Goal: Task Accomplishment & Management: Complete application form

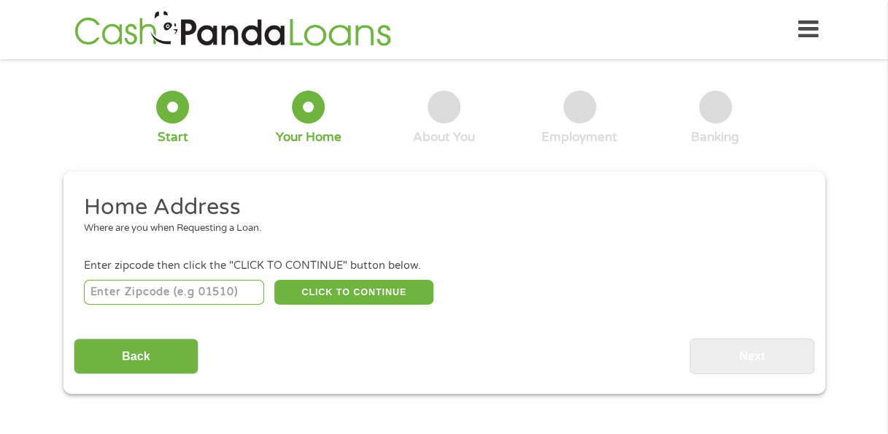
click at [218, 292] on input "number" at bounding box center [174, 292] width 180 height 25
type input "76487"
click at [392, 289] on button "CLICK TO CONTINUE" at bounding box center [353, 292] width 159 height 25
type input "76487"
type input "Poolville"
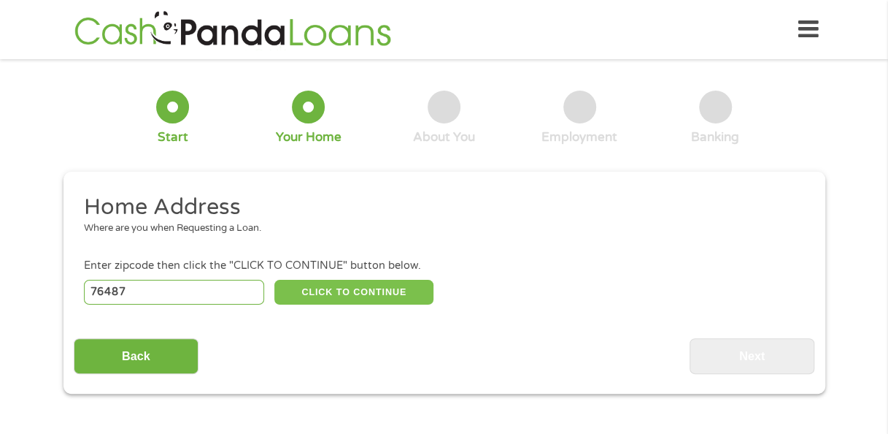
select select "[US_STATE]"
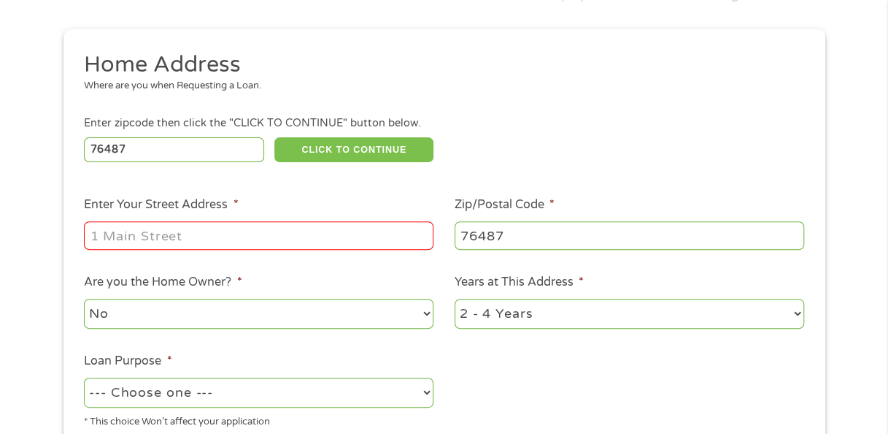
scroll to position [149, 0]
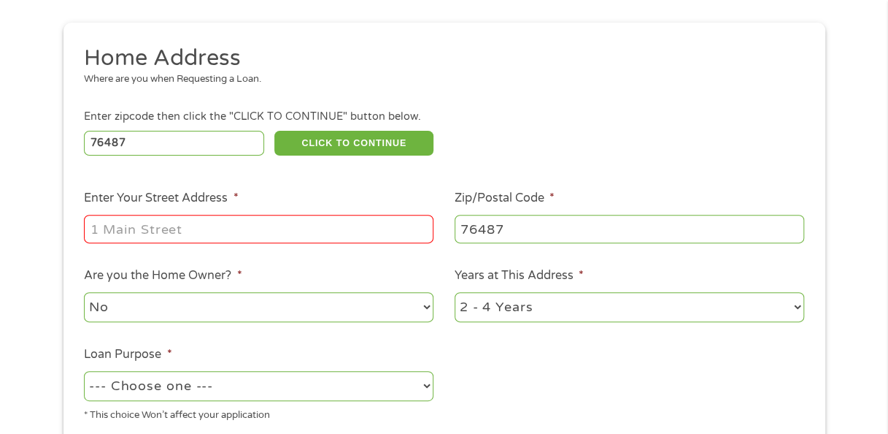
click at [264, 242] on input "Enter Your Street Address *" at bounding box center [259, 229] width 350 height 28
type input "[STREET_ADDRESS][PERSON_NAME]"
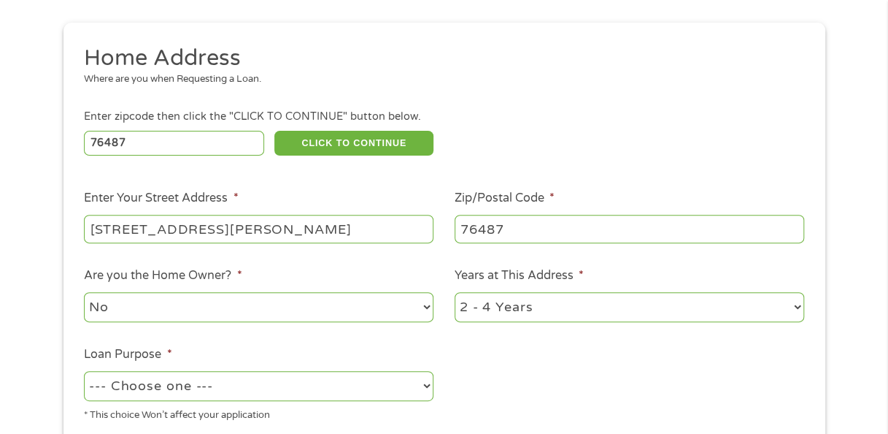
click at [302, 387] on select "--- Choose one --- Pay Bills Debt Consolidation Home Improvement Major Purchase…" at bounding box center [259, 386] width 350 height 30
select select "medicalexpenses"
click at [84, 371] on select "--- Choose one --- Pay Bills Debt Consolidation Home Improvement Major Purchase…" at bounding box center [259, 386] width 350 height 30
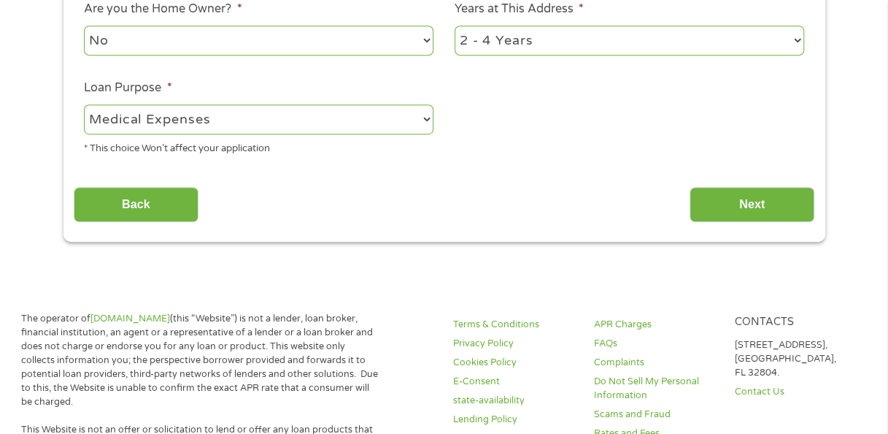
scroll to position [413, 0]
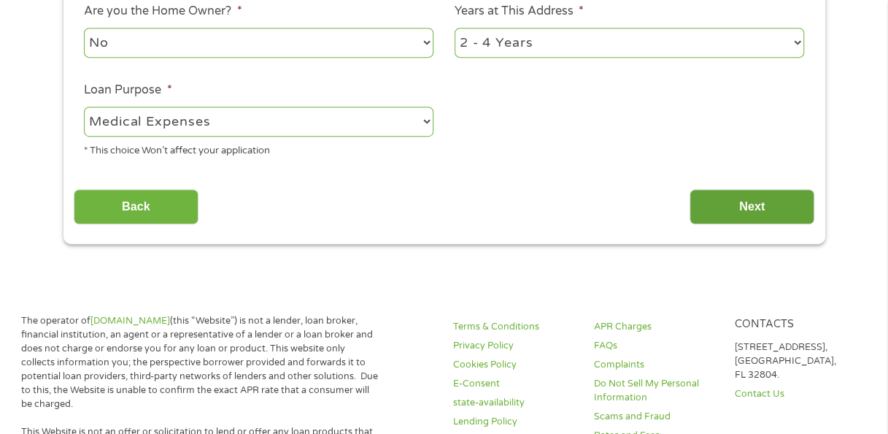
click at [728, 204] on input "Next" at bounding box center [752, 207] width 125 height 36
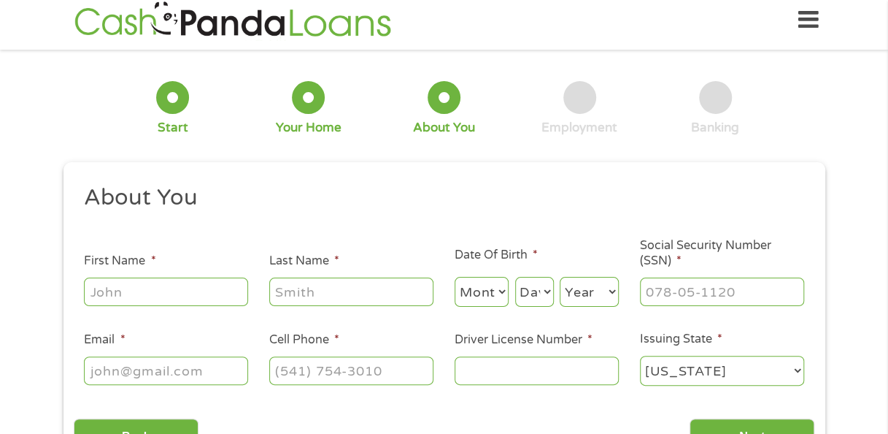
scroll to position [0, 0]
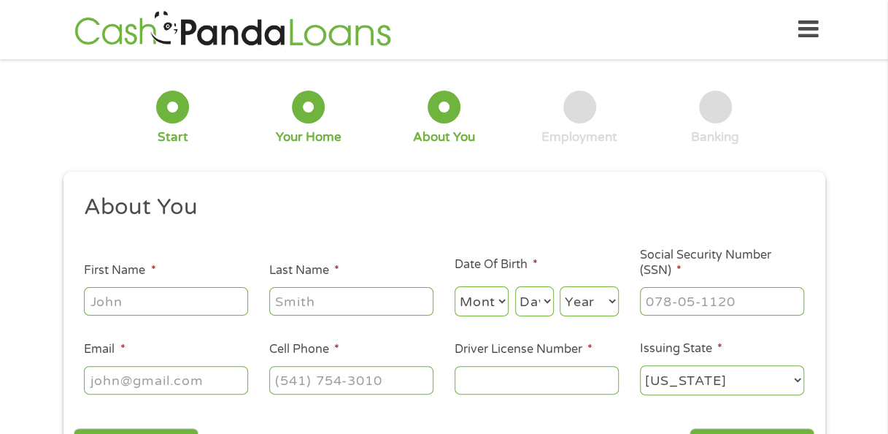
click at [212, 301] on input "First Name *" at bounding box center [166, 301] width 164 height 28
type input "[PERSON_NAME]"
click at [467, 316] on select "Month 1 2 3 4 5 6 7 8 9 10 11 12" at bounding box center [482, 301] width 55 height 30
select select "1"
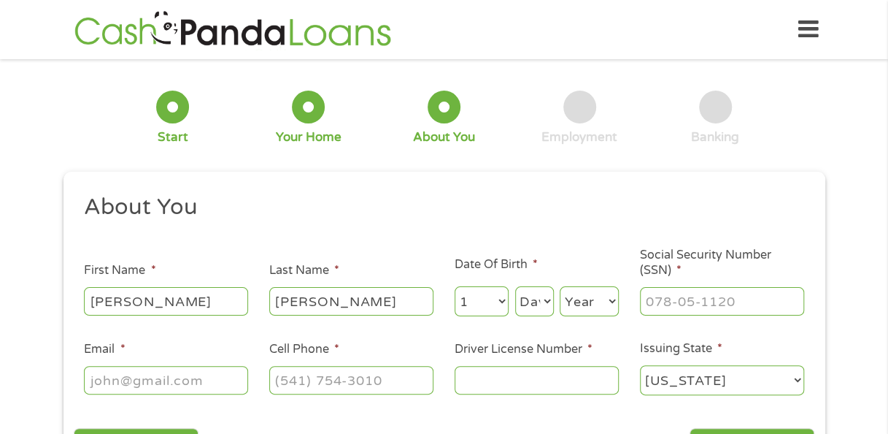
click at [455, 287] on select "Month 1 2 3 4 5 6 7 8 9 10 11 12" at bounding box center [482, 301] width 55 height 30
click at [540, 304] on select "Day 1 2 3 4 5 6 7 8 9 10 11 12 13 14 15 16 17 18 19 20 21 22 23 24 25 26 27 28 …" at bounding box center [534, 301] width 39 height 30
select select "25"
click at [515, 287] on select "Day 1 2 3 4 5 6 7 8 9 10 11 12 13 14 15 16 17 18 19 20 21 22 23 24 25 26 27 28 …" at bounding box center [534, 301] width 39 height 30
click at [580, 301] on select "Year [DATE] 2006 2005 2004 2003 2002 2001 2000 1999 1998 1997 1996 1995 1994 19…" at bounding box center [589, 301] width 59 height 30
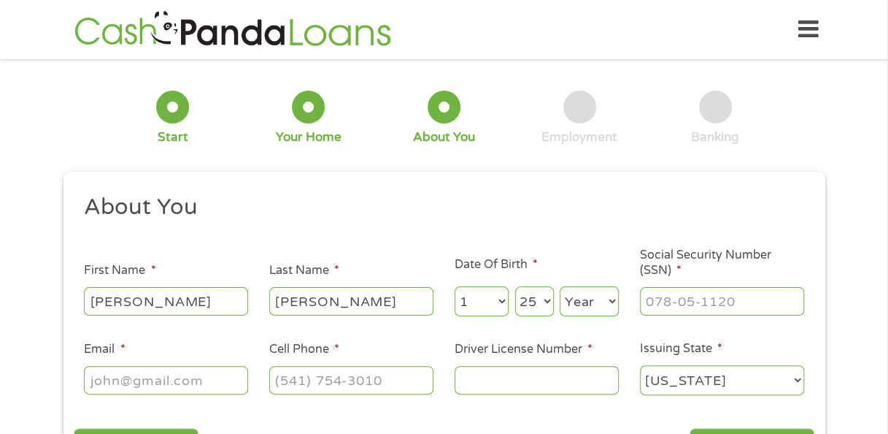
select select "1961"
click at [560, 287] on select "Year [DATE] 2006 2005 2004 2003 2002 2001 2000 1999 1998 1997 1996 1995 1994 19…" at bounding box center [589, 301] width 59 height 30
click at [691, 294] on input "___-__-____" at bounding box center [722, 301] width 164 height 28
type input "452-41-0411"
click at [191, 383] on input "Email *" at bounding box center [166, 380] width 164 height 28
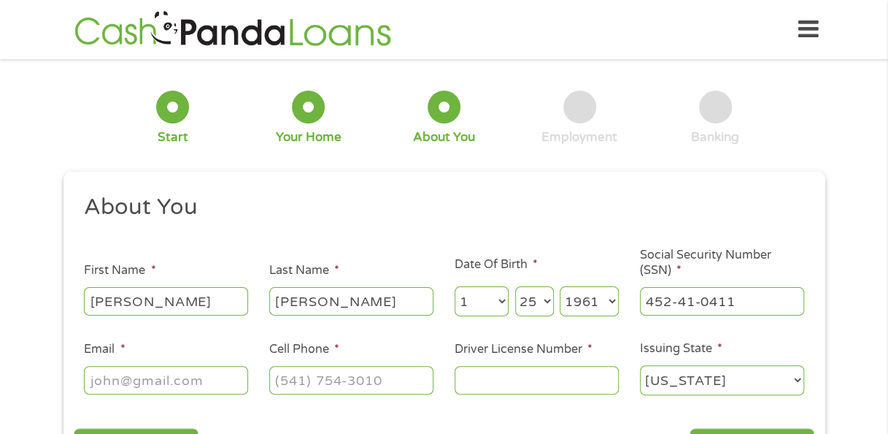
type input "[EMAIL_ADDRESS][DOMAIN_NAME]"
type input "[PHONE_NUMBER]"
click at [514, 383] on input "Driver License Number *" at bounding box center [537, 380] width 164 height 28
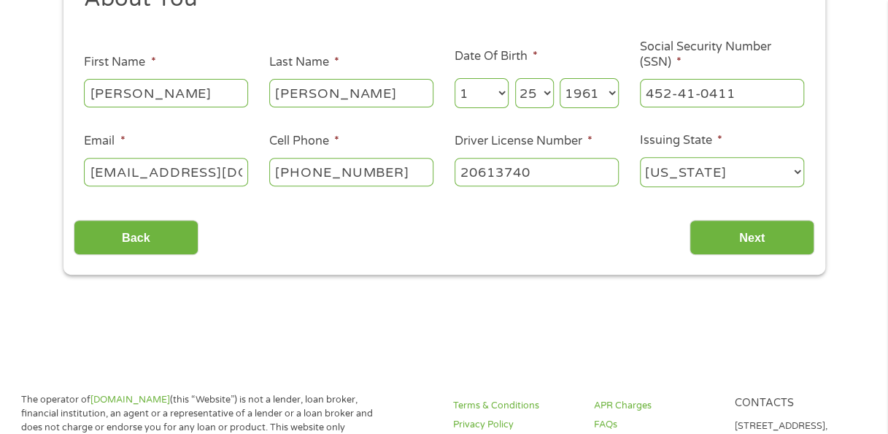
scroll to position [219, 0]
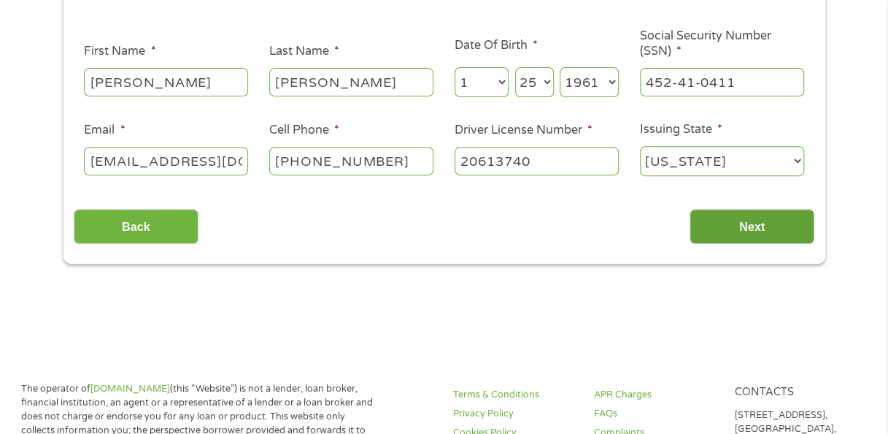
type input "20613740"
click at [757, 219] on input "Next" at bounding box center [752, 227] width 125 height 36
click at [774, 230] on input "Next" at bounding box center [752, 227] width 125 height 36
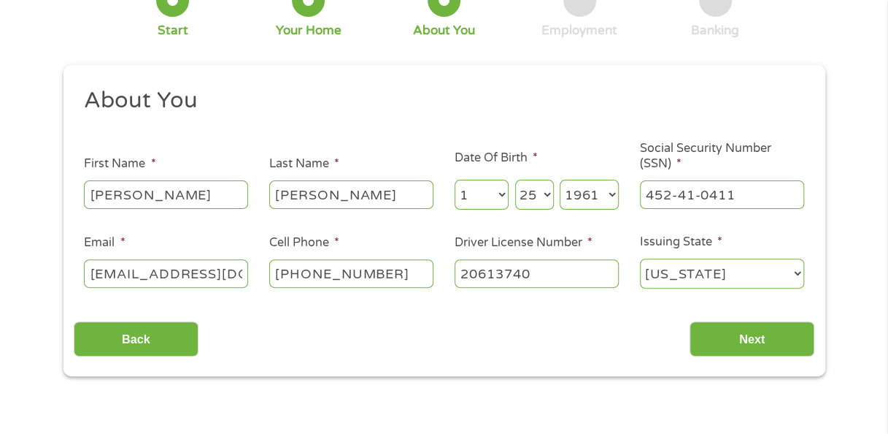
scroll to position [108, 0]
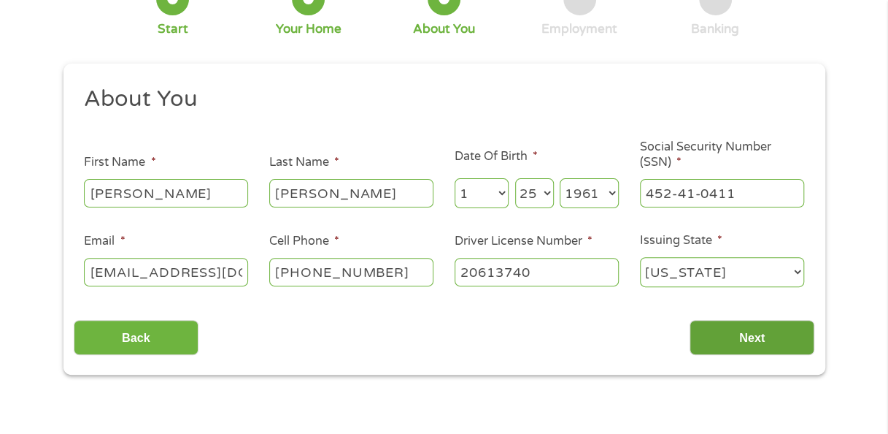
click at [757, 330] on input "Next" at bounding box center [752, 338] width 125 height 36
click at [241, 271] on input "[EMAIL_ADDRESS][DOMAIN_NAME]" at bounding box center [166, 272] width 164 height 28
click at [244, 277] on input "[EMAIL_ADDRESS][DOMAIN_NAME]" at bounding box center [166, 272] width 164 height 28
click at [732, 336] on input "Next" at bounding box center [752, 338] width 125 height 36
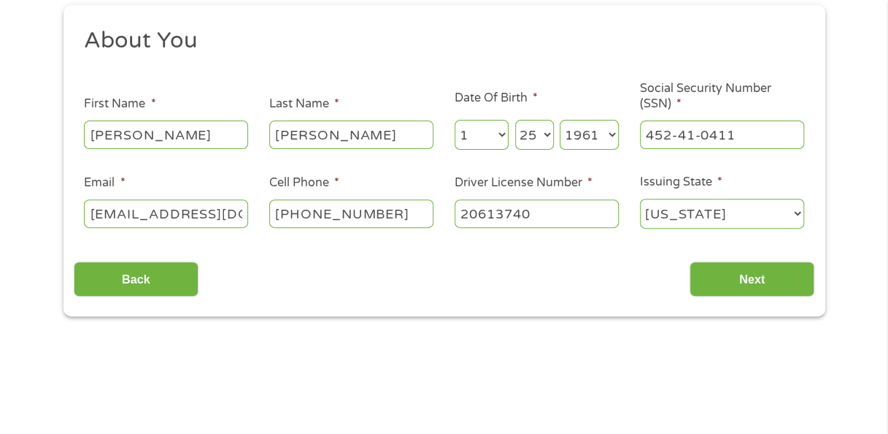
scroll to position [189, 0]
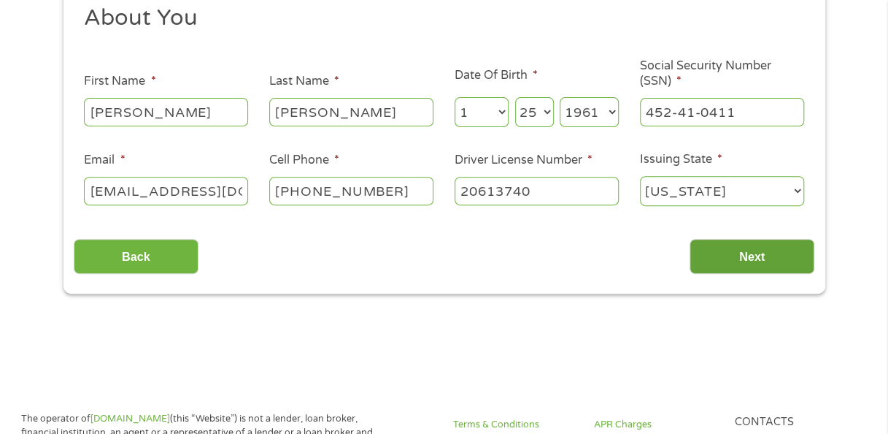
click at [746, 255] on input "Next" at bounding box center [752, 257] width 125 height 36
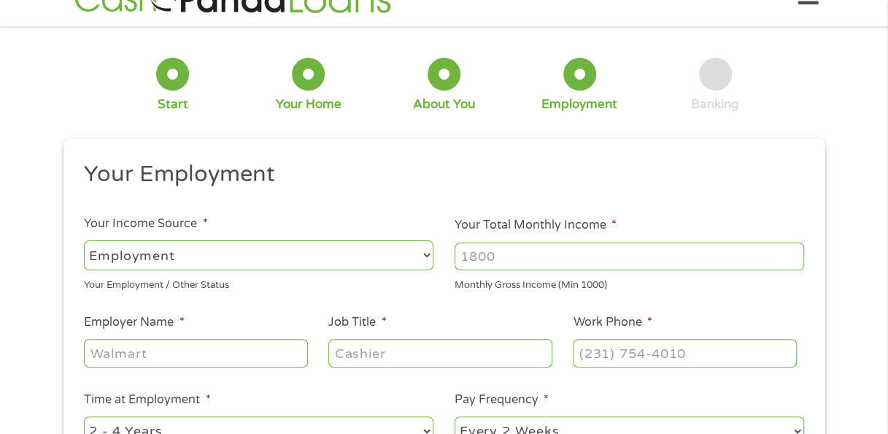
scroll to position [0, 0]
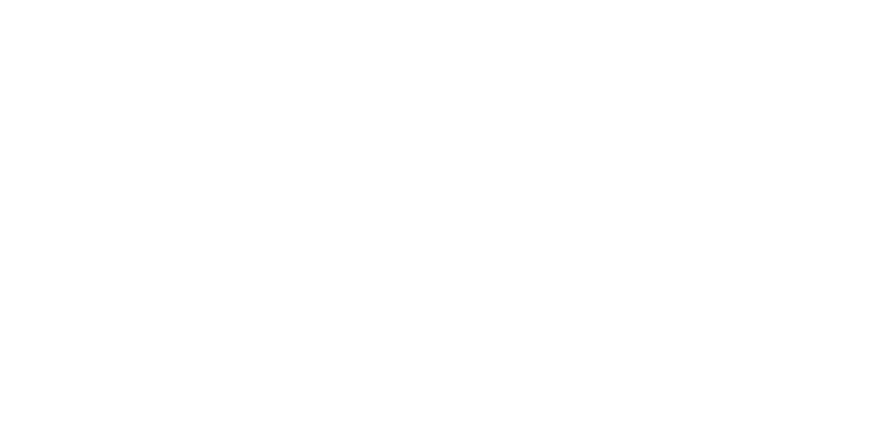
click at [0, 0] on html at bounding box center [0, 0] width 0 height 0
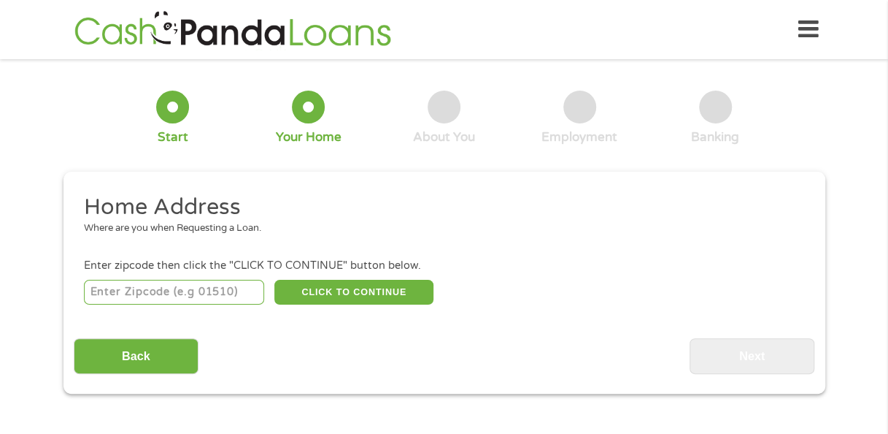
click at [154, 292] on input "number" at bounding box center [174, 292] width 180 height 25
type input "76487"
click at [340, 296] on button "CLICK TO CONTINUE" at bounding box center [353, 292] width 159 height 25
type input "76487"
type input "Poolville"
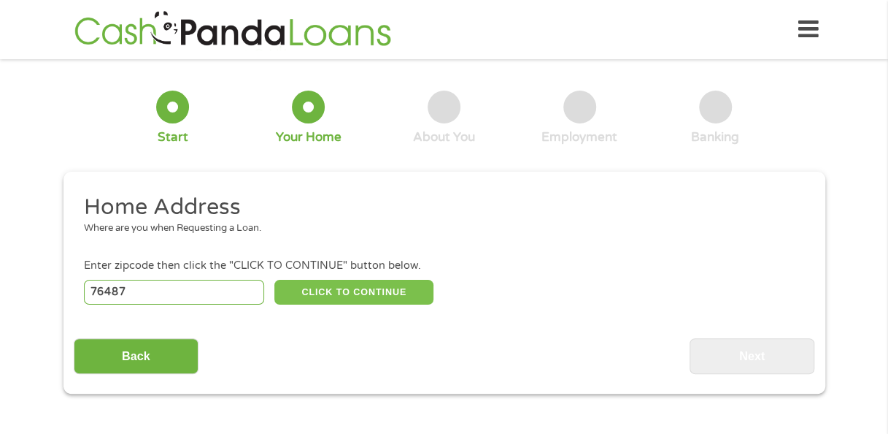
select select "[US_STATE]"
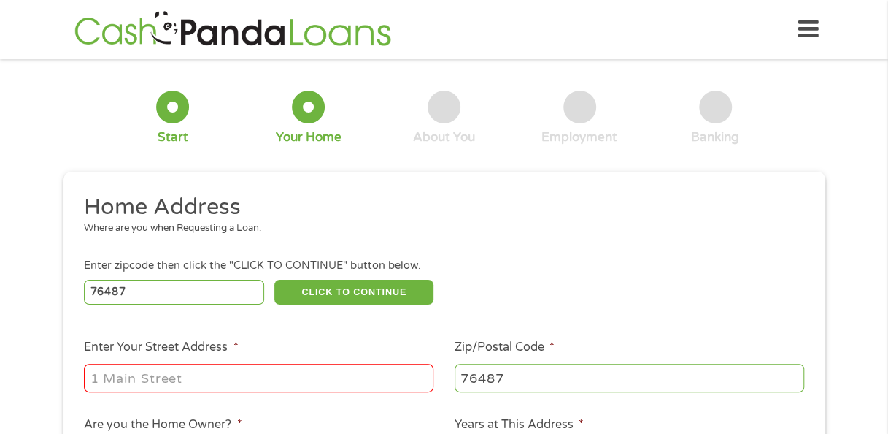
click at [299, 380] on input "Enter Your Street Address *" at bounding box center [259, 378] width 350 height 28
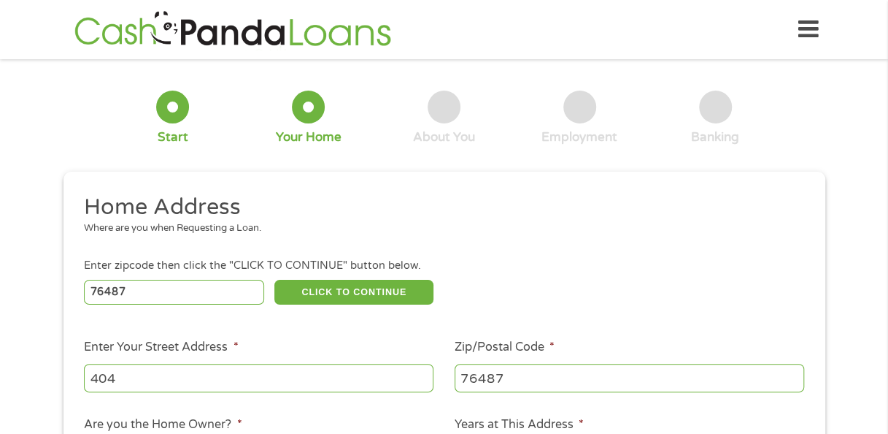
click at [394, 334] on ul "Home Address Where are you when Requesting a Loan. Enter zipcode then click the…" at bounding box center [444, 388] width 741 height 390
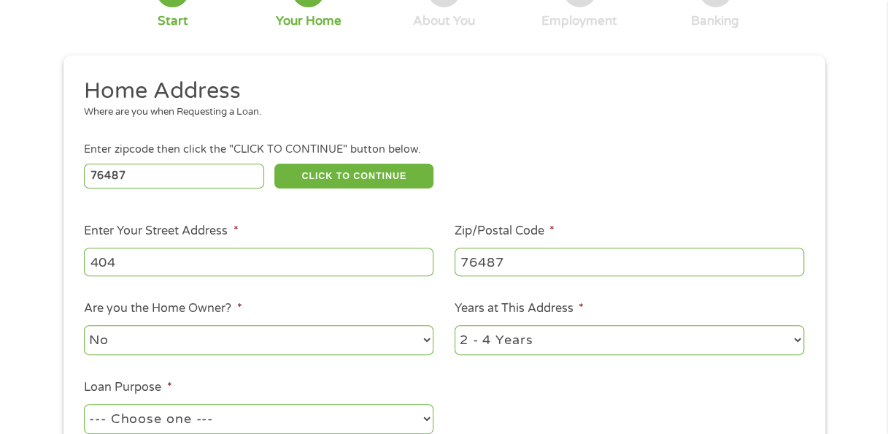
scroll to position [137, 0]
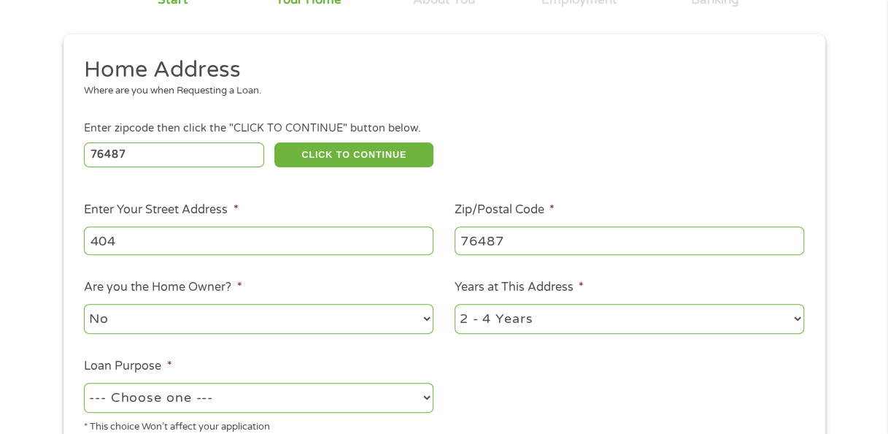
click at [250, 254] on input "404" at bounding box center [259, 240] width 350 height 28
type input "[STREET_ADDRESS][PERSON_NAME]"
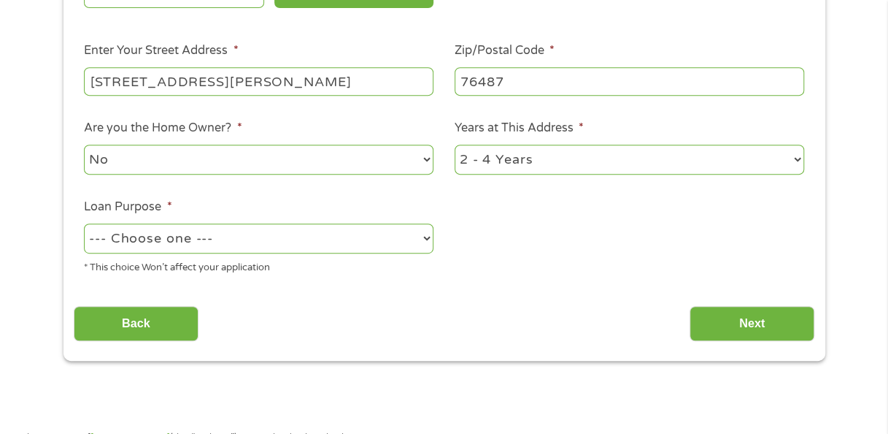
scroll to position [294, 0]
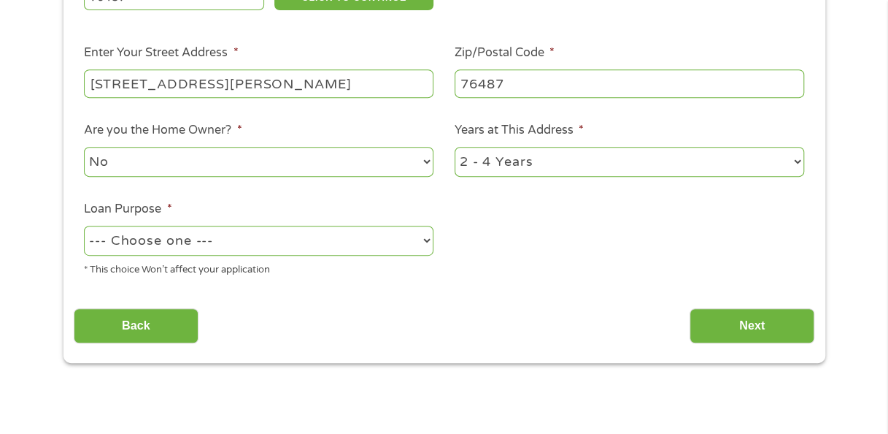
click at [410, 245] on select "--- Choose one --- Pay Bills Debt Consolidation Home Improvement Major Purchase…" at bounding box center [259, 241] width 350 height 30
select select "paybills"
click at [84, 226] on select "--- Choose one --- Pay Bills Debt Consolidation Home Improvement Major Purchase…" at bounding box center [259, 241] width 350 height 30
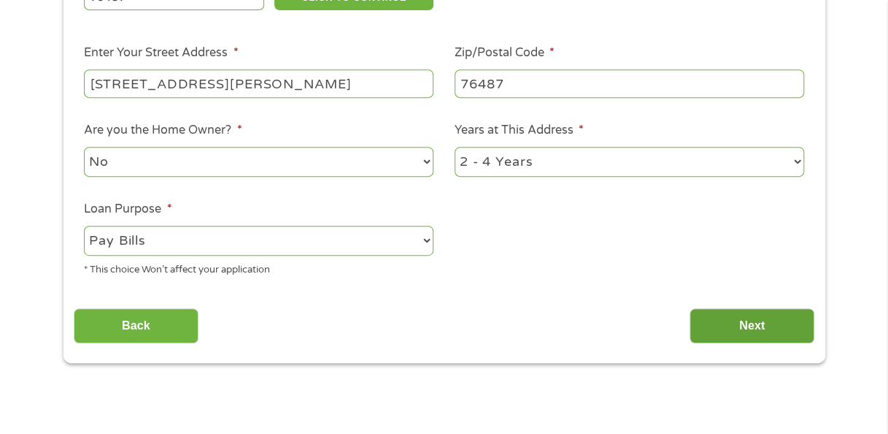
click at [759, 318] on input "Next" at bounding box center [752, 326] width 125 height 36
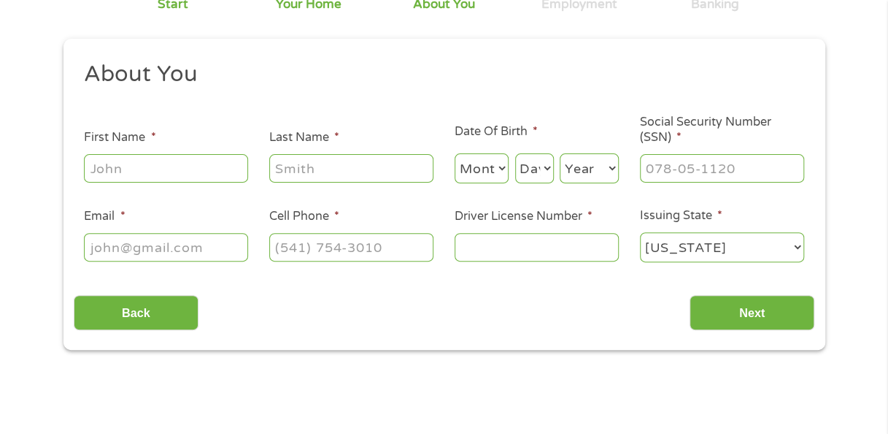
scroll to position [0, 0]
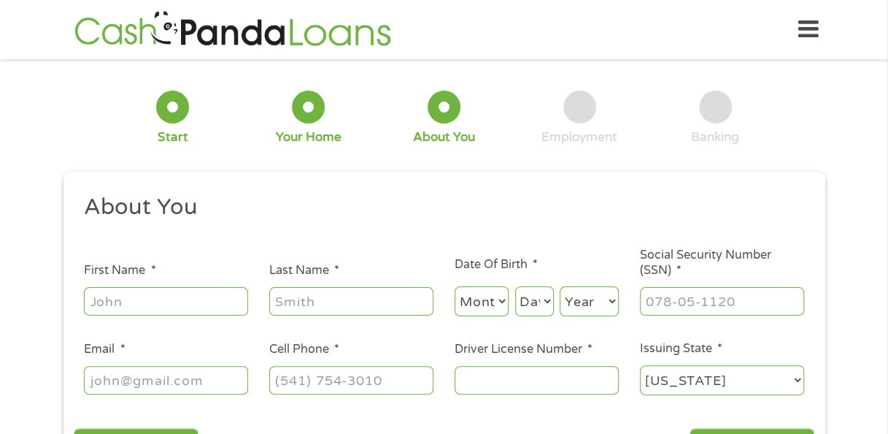
click at [200, 298] on input "First Name *" at bounding box center [166, 301] width 164 height 28
type input "[PERSON_NAME]"
click at [462, 293] on select "Month 1 2 3 4 5 6 7 8 9 10 11 12" at bounding box center [482, 301] width 55 height 30
select select "1"
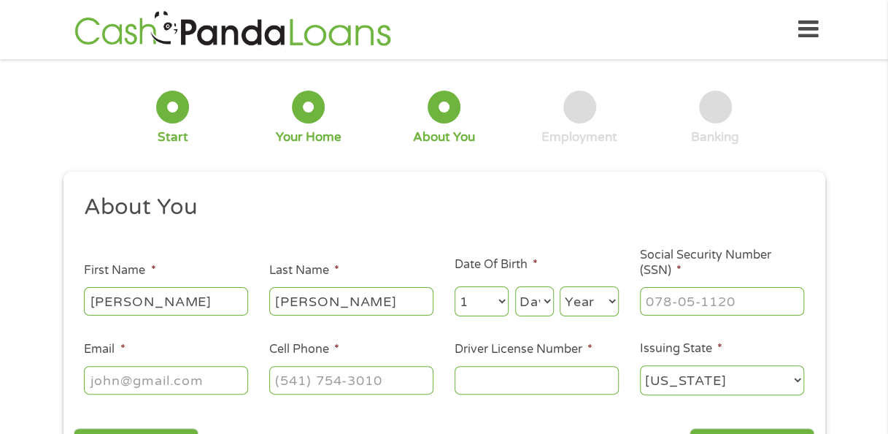
click at [455, 287] on select "Month 1 2 3 4 5 6 7 8 9 10 11 12" at bounding box center [482, 301] width 55 height 30
click at [531, 303] on select "Day 1 2 3 4 5 6 7 8 9 10 11 12 13 14 15 16 17 18 19 20 21 22 23 24 25 26 27 28 …" at bounding box center [534, 301] width 39 height 30
select select "25"
click at [515, 287] on select "Day 1 2 3 4 5 6 7 8 9 10 11 12 13 14 15 16 17 18 19 20 21 22 23 24 25 26 27 28 …" at bounding box center [534, 301] width 39 height 30
click at [581, 297] on select "Year [DATE] 2006 2005 2004 2003 2002 2001 2000 1999 1998 1997 1996 1995 1994 19…" at bounding box center [589, 301] width 59 height 30
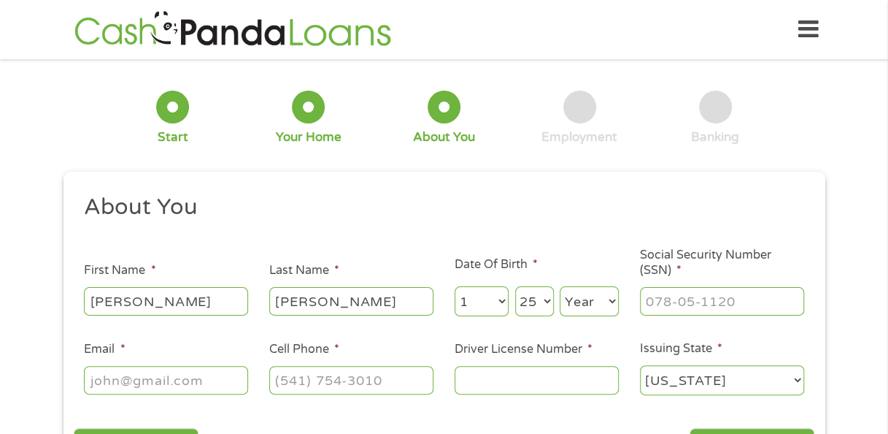
select select "1961"
click at [560, 287] on select "Year [DATE] 2006 2005 2004 2003 2002 2001 2000 1999 1998 1997 1996 1995 1994 19…" at bounding box center [589, 301] width 59 height 30
click at [675, 302] on input "___-__-____" at bounding box center [722, 301] width 164 height 28
type input "452-41-0411"
click at [185, 374] on input "Email *" at bounding box center [166, 380] width 164 height 28
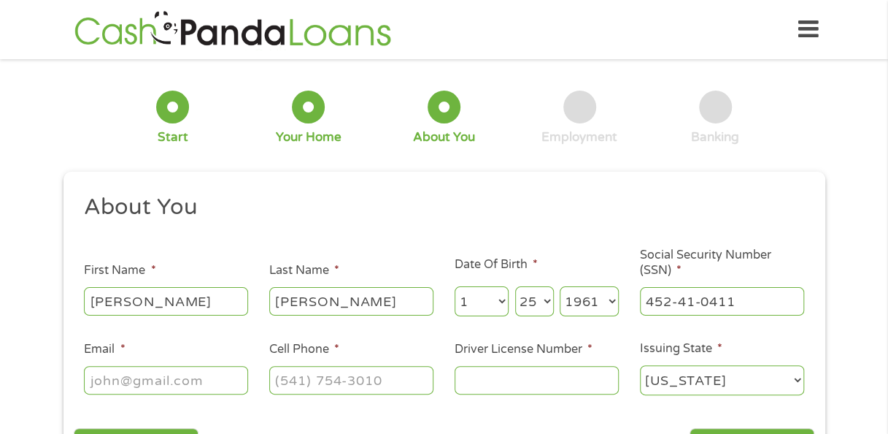
type input "Sharonbyrd@texashealth.org"
type input "[PHONE_NUMBER]"
drag, startPoint x: 242, startPoint y: 384, endPoint x: 9, endPoint y: 374, distance: 233.8
click at [9, 374] on div "1 Start 2 Your Home 3 About You 4 Employment 5 Banking 6 This field is hidden w…" at bounding box center [444, 275] width 888 height 413
type input "g"
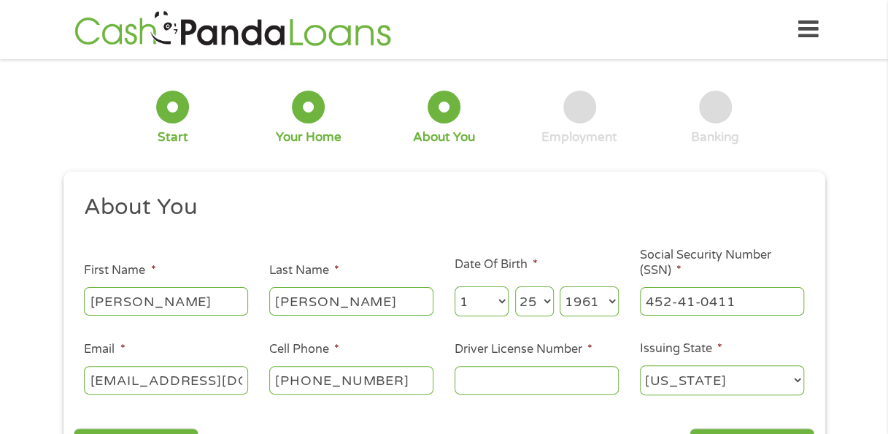
scroll to position [0, 1]
type input "Sbyrd1961@yaoo.com"
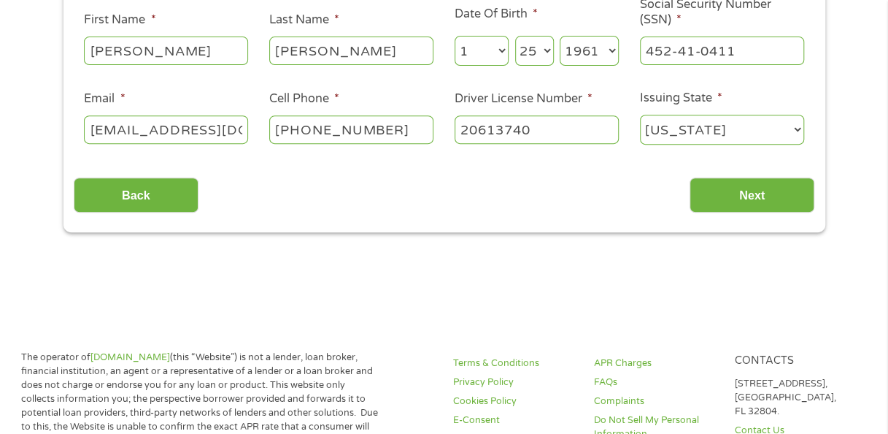
scroll to position [248, 0]
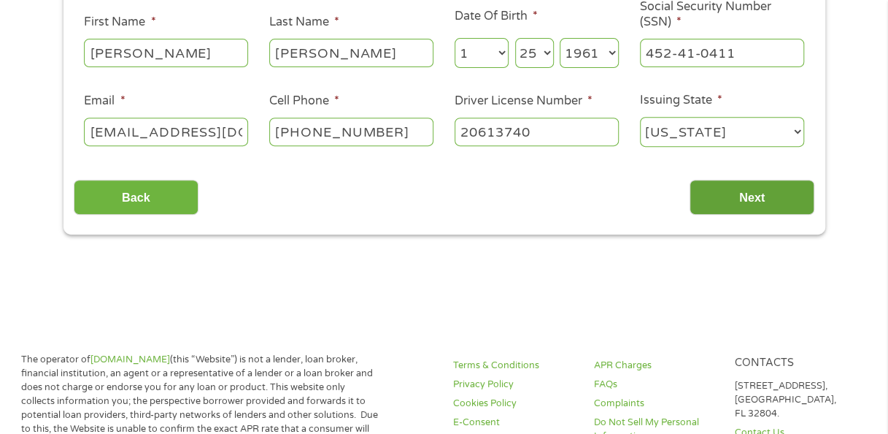
type input "20613740"
click at [753, 197] on input "Next" at bounding box center [752, 198] width 125 height 36
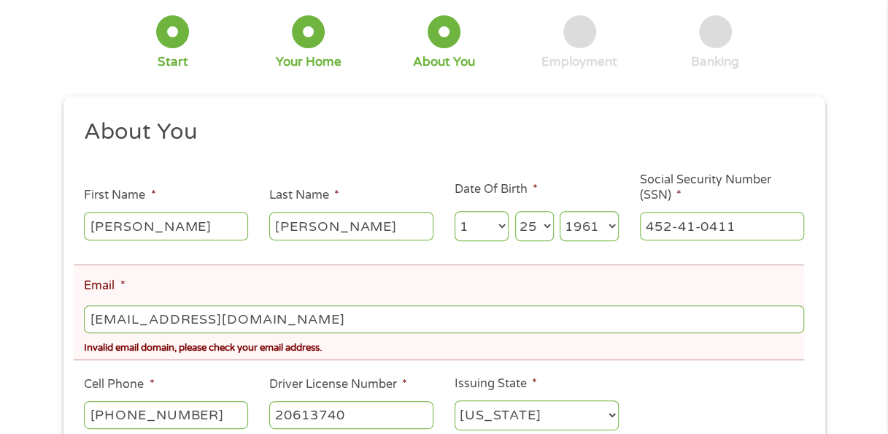
scroll to position [139, 0]
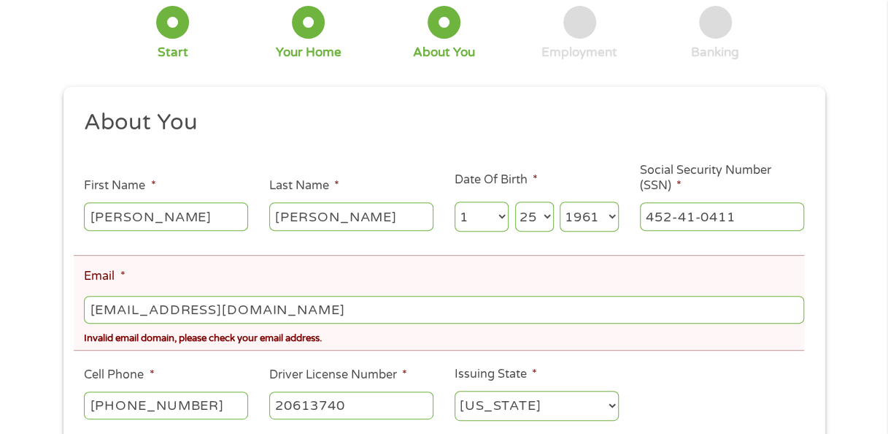
drag, startPoint x: 253, startPoint y: 304, endPoint x: 181, endPoint y: 312, distance: 72.0
click at [181, 312] on input "Sbyrd1961@yaoo.com" at bounding box center [444, 310] width 720 height 28
click at [286, 323] on input "Sbyrd1961@yahoo.com" at bounding box center [444, 310] width 720 height 28
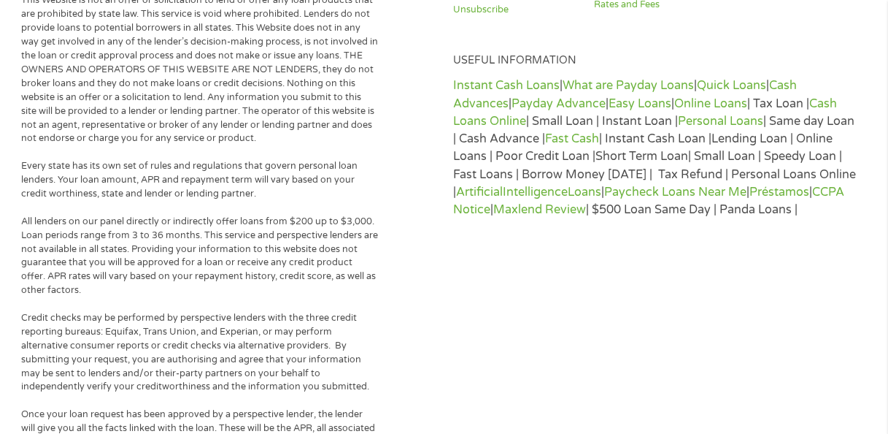
scroll to position [832, 0]
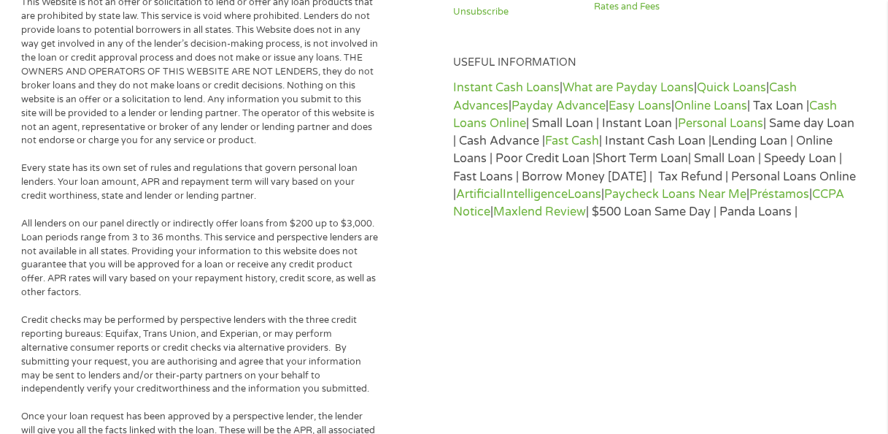
type input "Sbyrd1961@yahoo.com"
drag, startPoint x: 871, startPoint y: 227, endPoint x: 888, endPoint y: 212, distance: 22.7
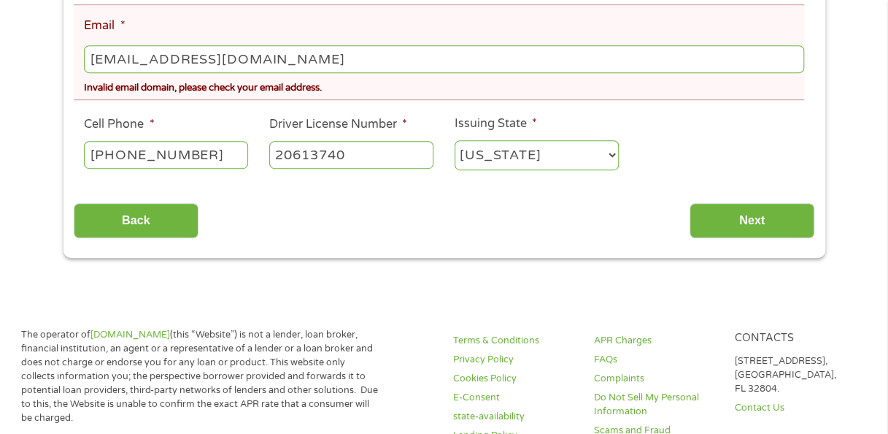
scroll to position [402, 0]
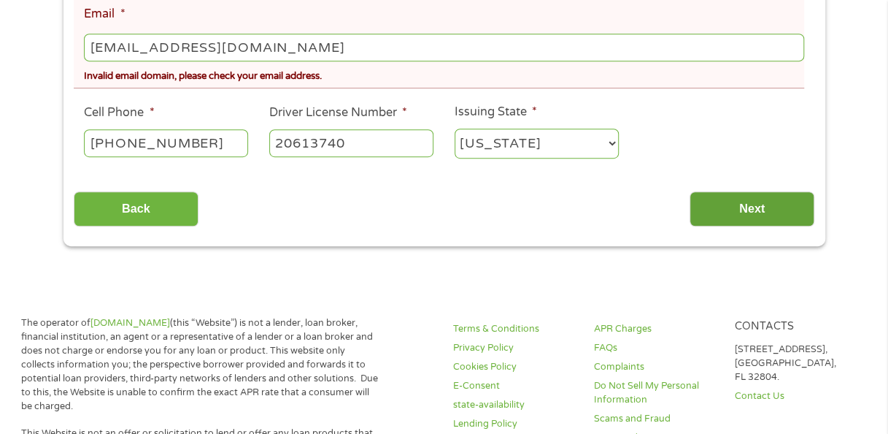
click at [737, 203] on input "Next" at bounding box center [752, 209] width 125 height 36
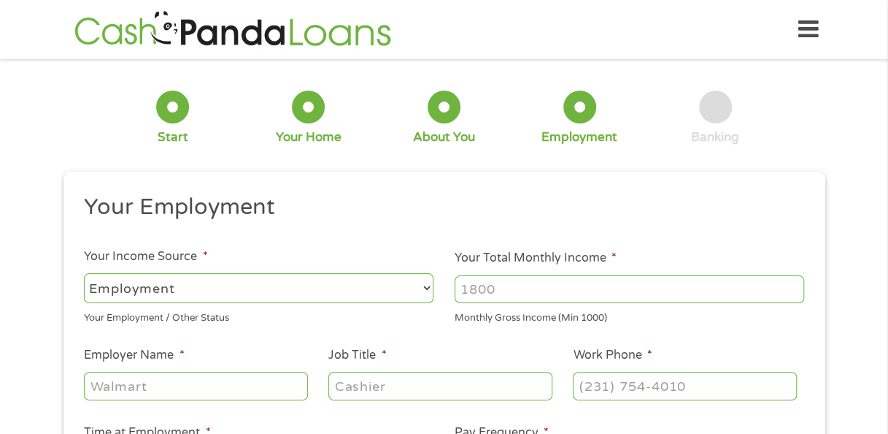
scroll to position [0, 0]
click at [556, 291] on input "Your Total Monthly Income *" at bounding box center [630, 289] width 350 height 28
type input "3500"
click at [223, 384] on input "Employer Name *" at bounding box center [195, 386] width 223 height 28
type input "T"
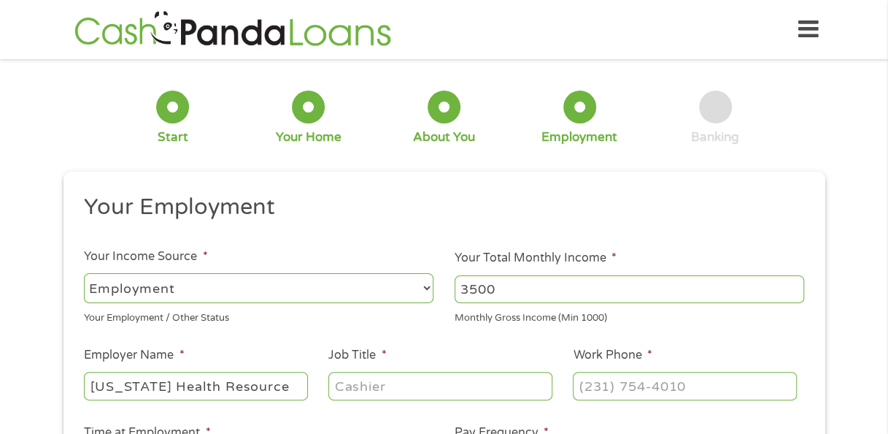
type input "Texas Health Resource"
type input "Timekeeper"
type input "(817) 433-2041"
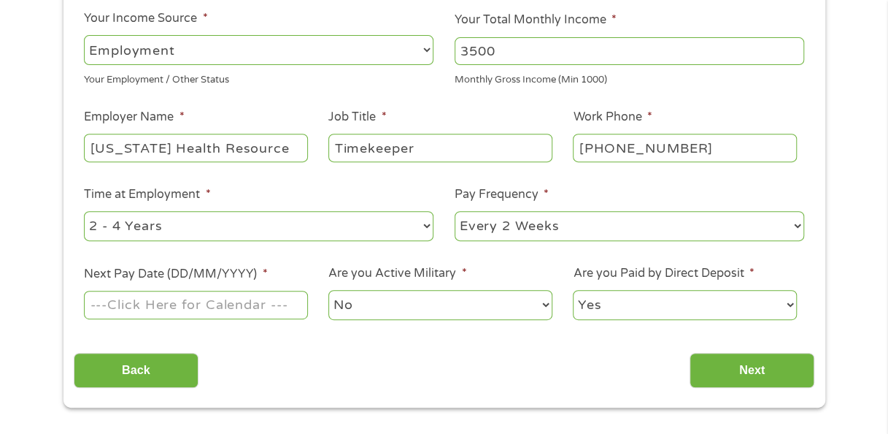
scroll to position [304, 0]
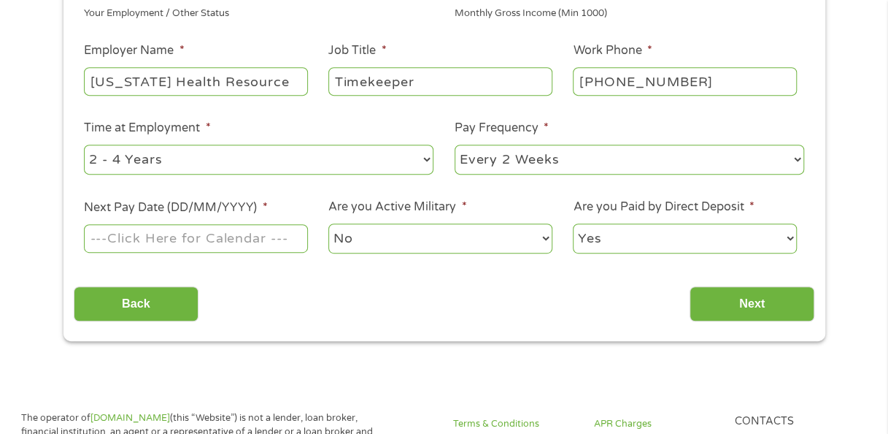
click at [428, 161] on select "--- Choose one --- 1 Year or less 1 - 2 Years 2 - 4 Years Over 4 Years" at bounding box center [259, 160] width 350 height 30
select select "60months"
click at [84, 145] on select "--- Choose one --- 1 Year or less 1 - 2 Years 2 - 4 Years Over 4 Years" at bounding box center [259, 160] width 350 height 30
click at [196, 234] on input "Next Pay Date (DD/MM/YYYY) *" at bounding box center [195, 238] width 223 height 28
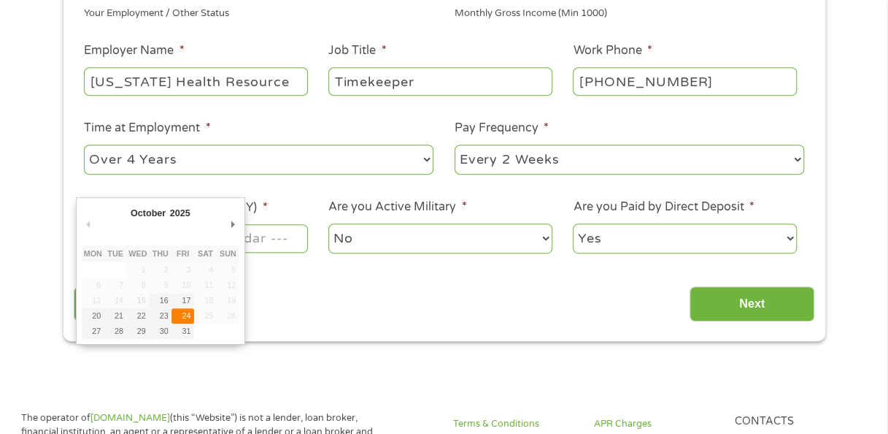
type input "24/10/2025"
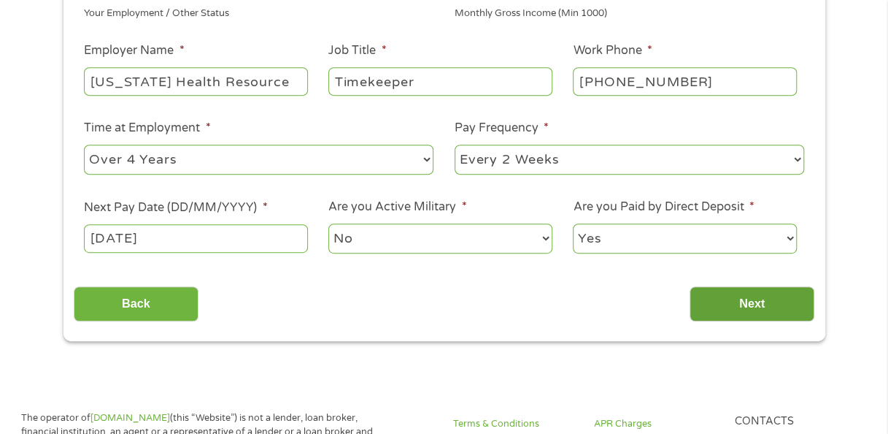
click at [735, 310] on input "Next" at bounding box center [752, 304] width 125 height 36
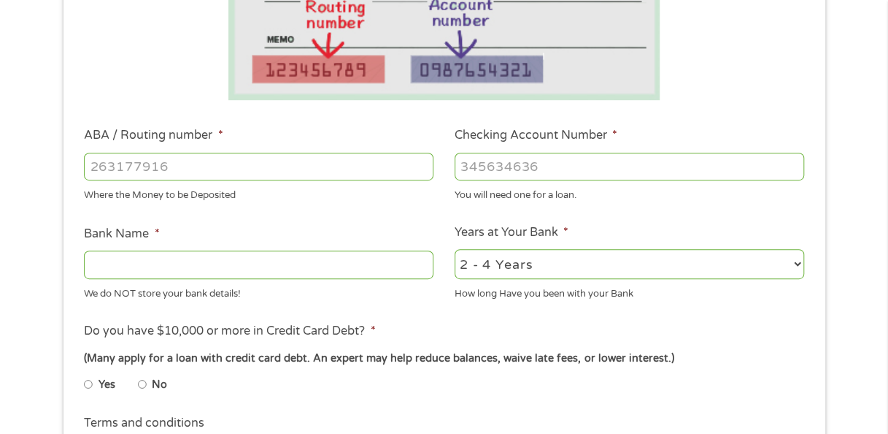
scroll to position [376, 0]
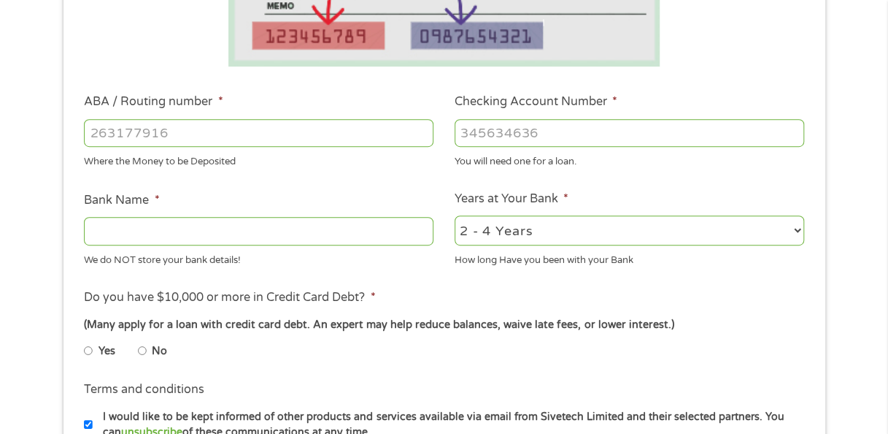
click at [273, 140] on input "ABA / Routing number *" at bounding box center [259, 133] width 350 height 28
type input "122287251"
type input "BOFI FEDERAL BANK"
type input "122287251"
click at [518, 127] on input "Checking Account Number *" at bounding box center [630, 133] width 350 height 28
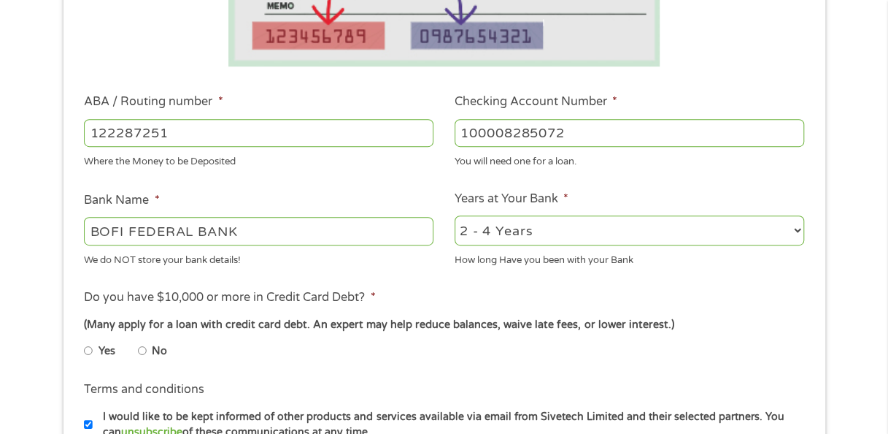
type input "100008285072"
drag, startPoint x: 258, startPoint y: 232, endPoint x: 0, endPoint y: 248, distance: 258.9
type input "Axos"
click at [143, 352] on input "No" at bounding box center [142, 350] width 9 height 23
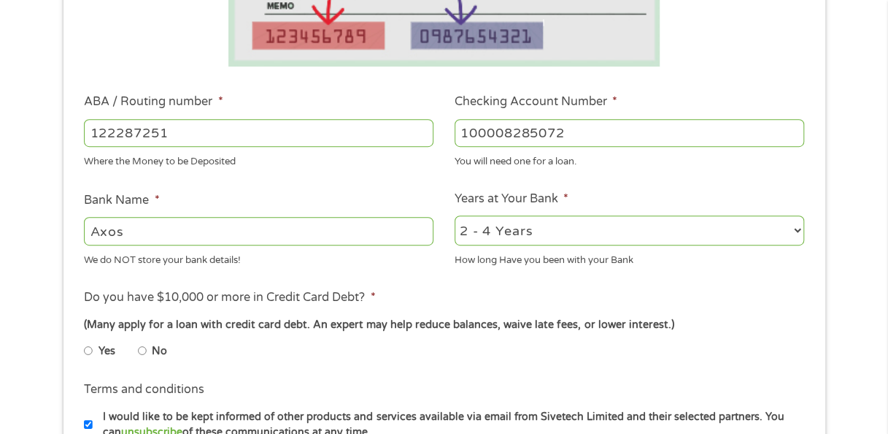
radio input "true"
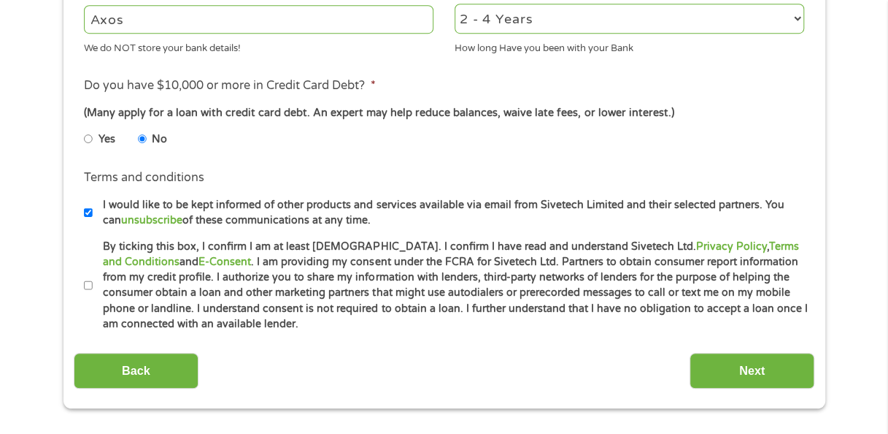
scroll to position [616, 0]
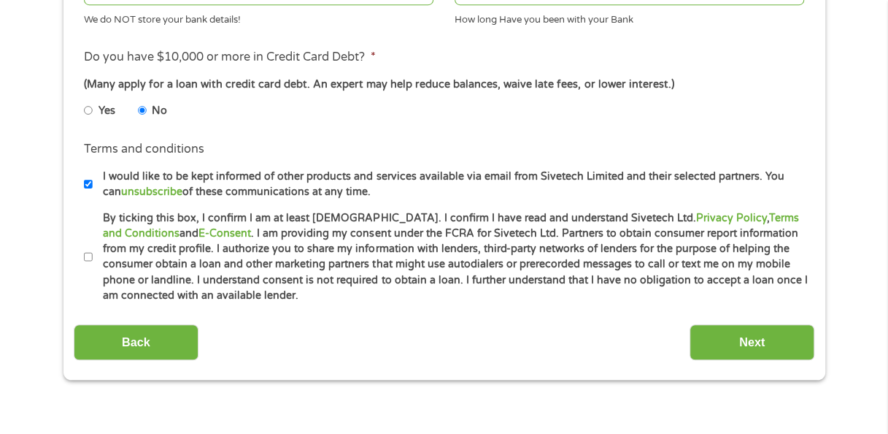
click at [86, 187] on input "I would like to be kept informed of other products and services available via e…" at bounding box center [88, 183] width 9 height 23
checkbox input "false"
click at [82, 256] on li "Terms and conditions * By ticking this box, I confirm I am at least 18 years ol…" at bounding box center [444, 256] width 741 height 93
click at [92, 257] on input "By ticking this box, I confirm I am at least 18 years old. I confirm I have rea…" at bounding box center [88, 256] width 9 height 23
checkbox input "true"
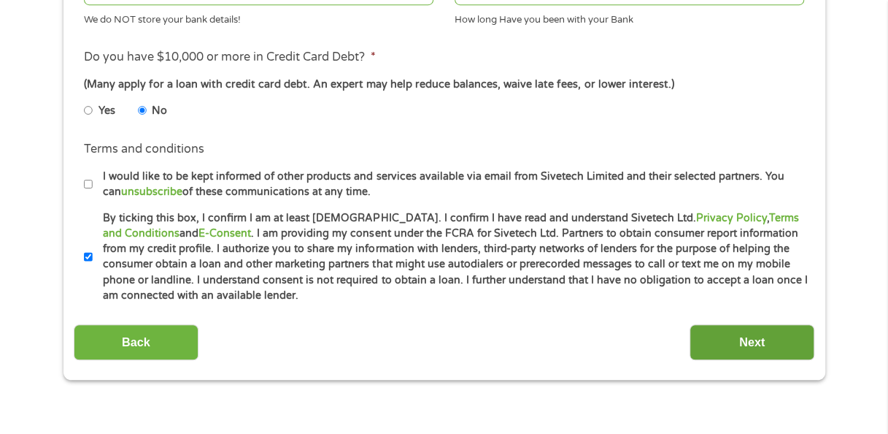
click at [786, 339] on input "Next" at bounding box center [752, 342] width 125 height 36
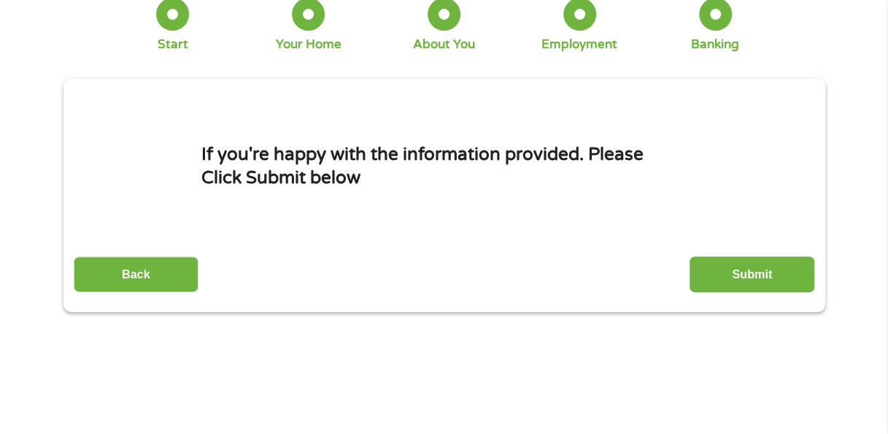
scroll to position [0, 0]
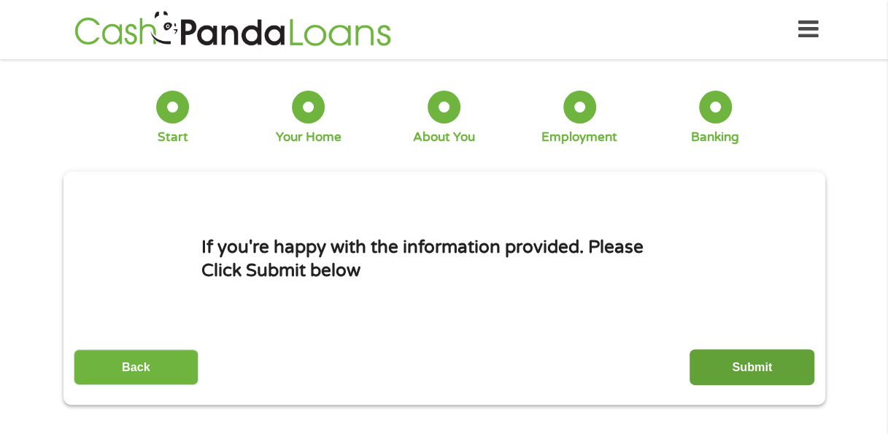
click at [754, 371] on input "Submit" at bounding box center [752, 367] width 125 height 36
